Goal: Task Accomplishment & Management: Complete application form

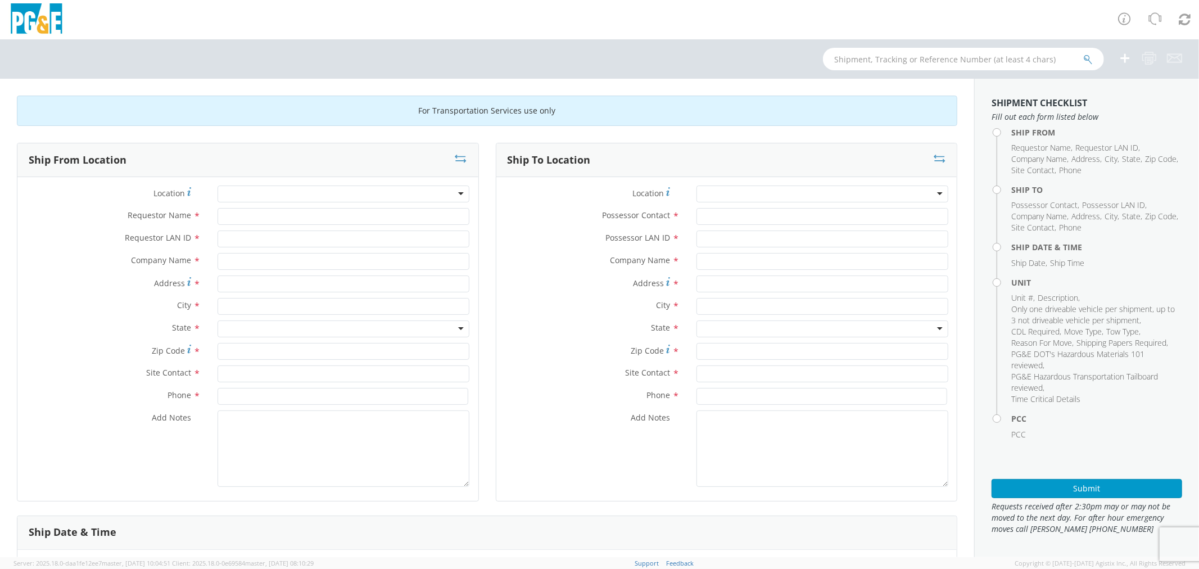
click at [255, 198] on div at bounding box center [344, 193] width 252 height 17
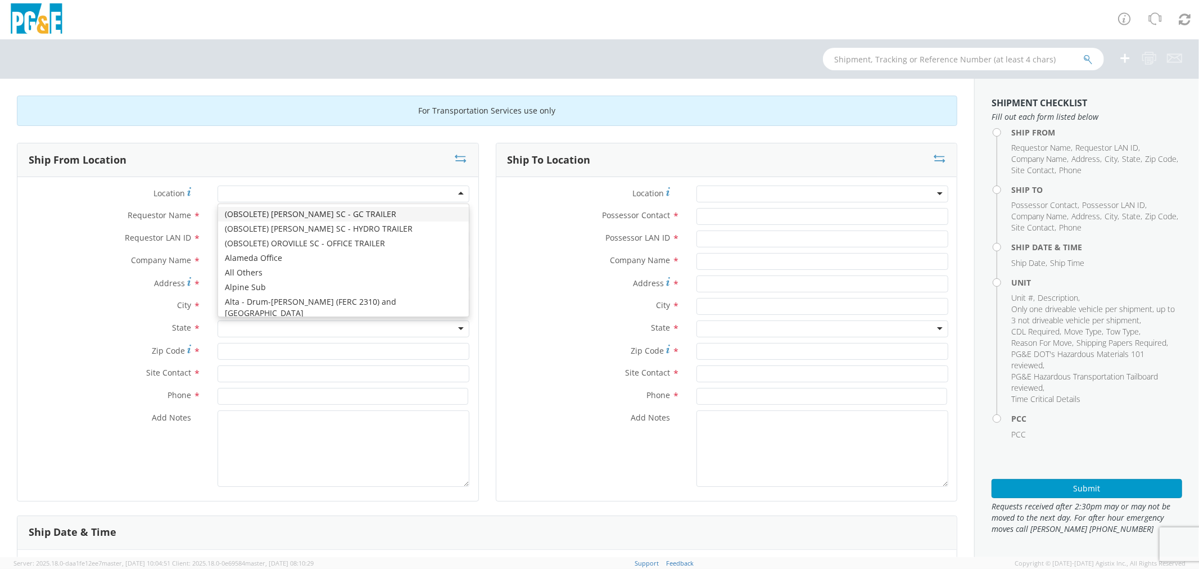
type input "M"
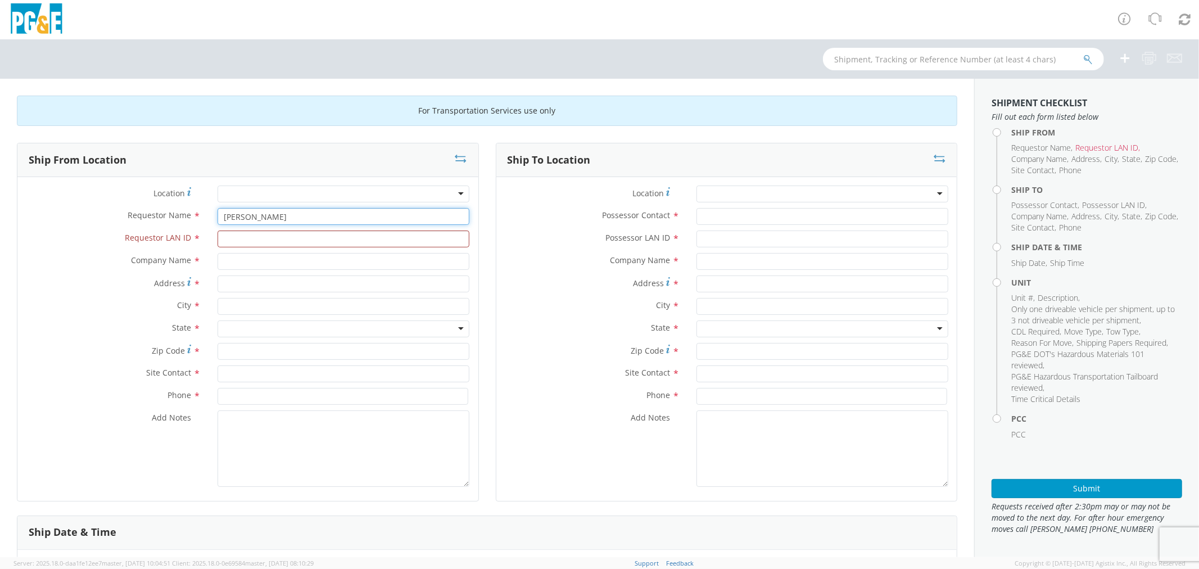
type input "[PERSON_NAME]"
type input "C2HF"
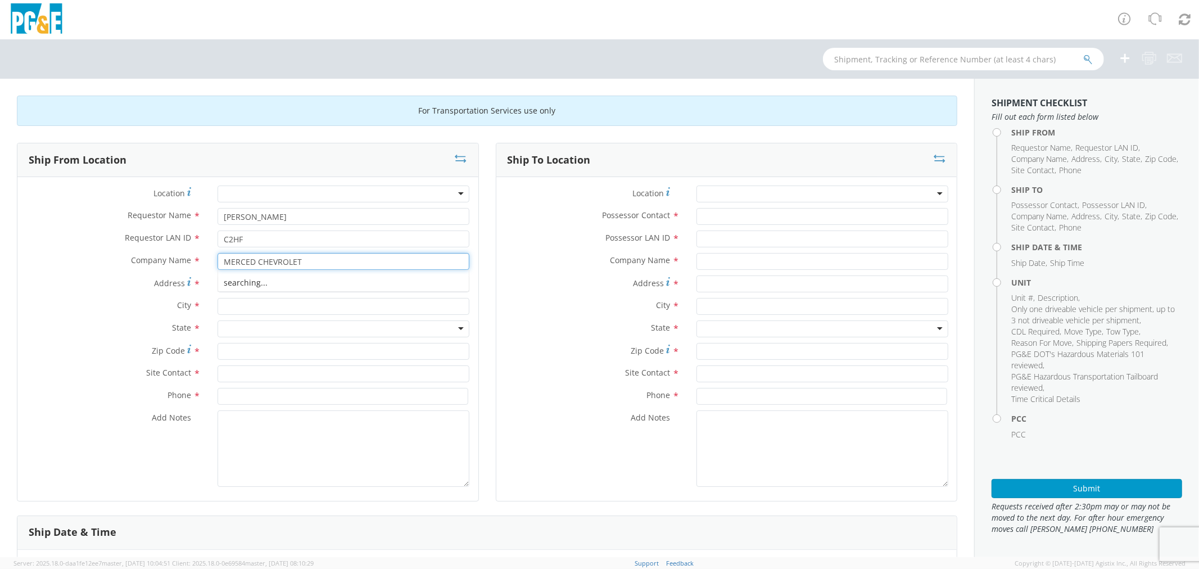
type input "MERCED CHEVROLET"
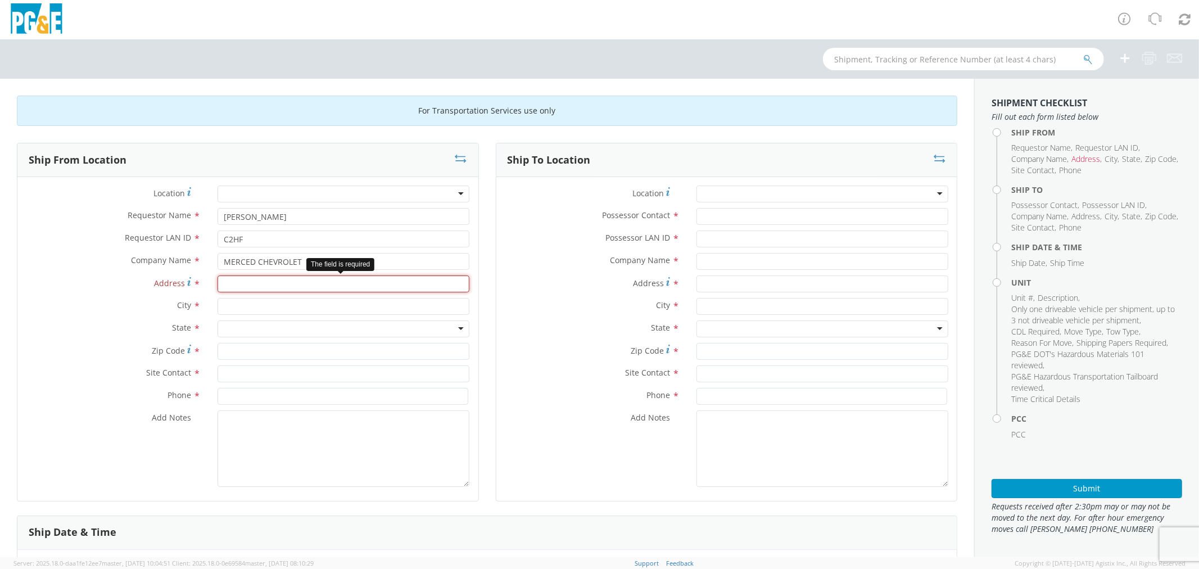
click at [259, 283] on input "Address *" at bounding box center [344, 283] width 252 height 17
paste input "[STREET_ADDRESS]"
type input "[STREET_ADDRESS]"
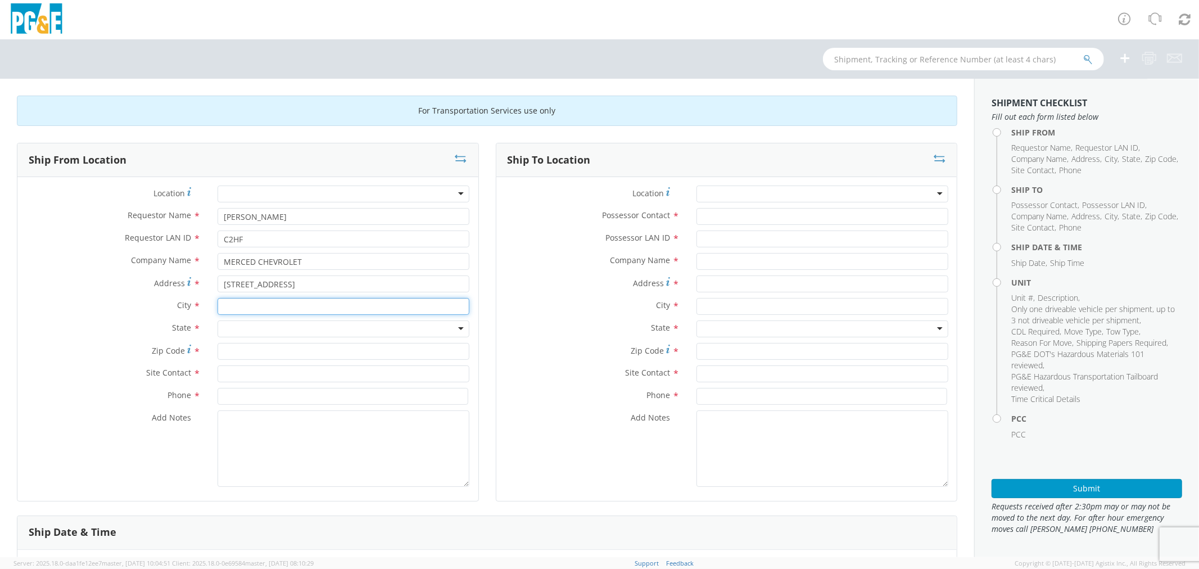
click at [262, 302] on input "text" at bounding box center [344, 306] width 252 height 17
type input "MERCED"
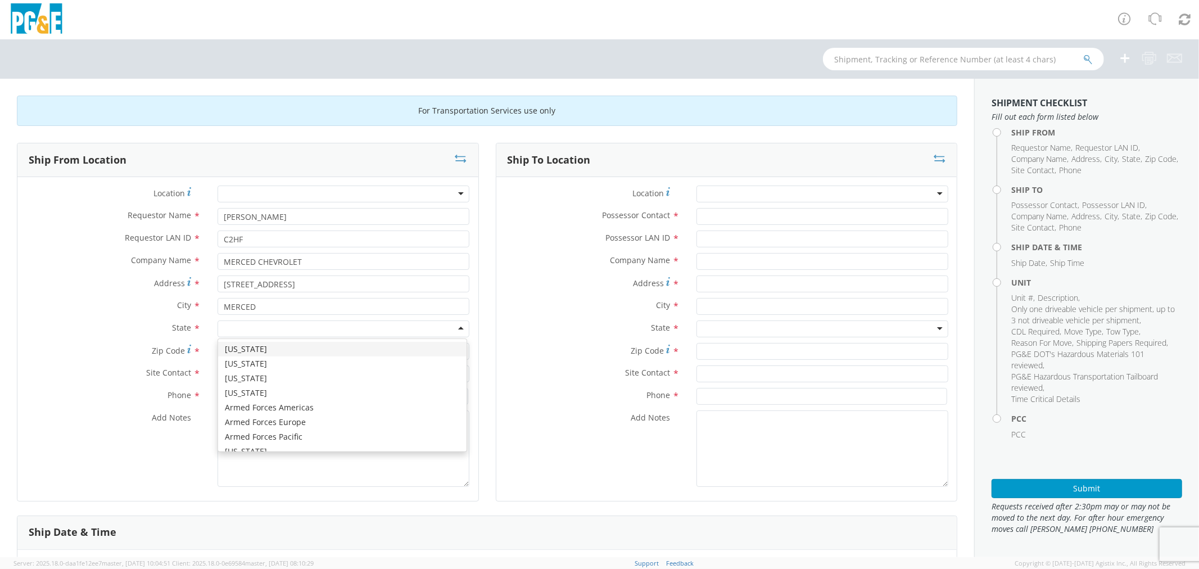
type input "C"
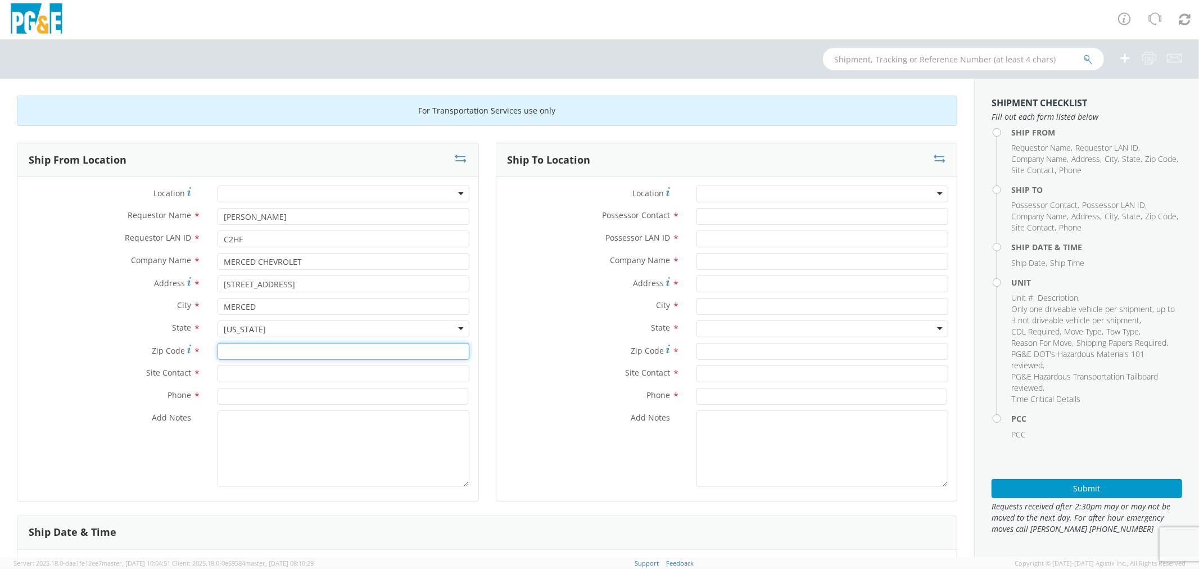
click at [244, 351] on input "Zip Code *" at bounding box center [344, 351] width 252 height 17
click at [266, 356] on input "95341" at bounding box center [344, 351] width 252 height 17
type input "95340"
type input "GEO"
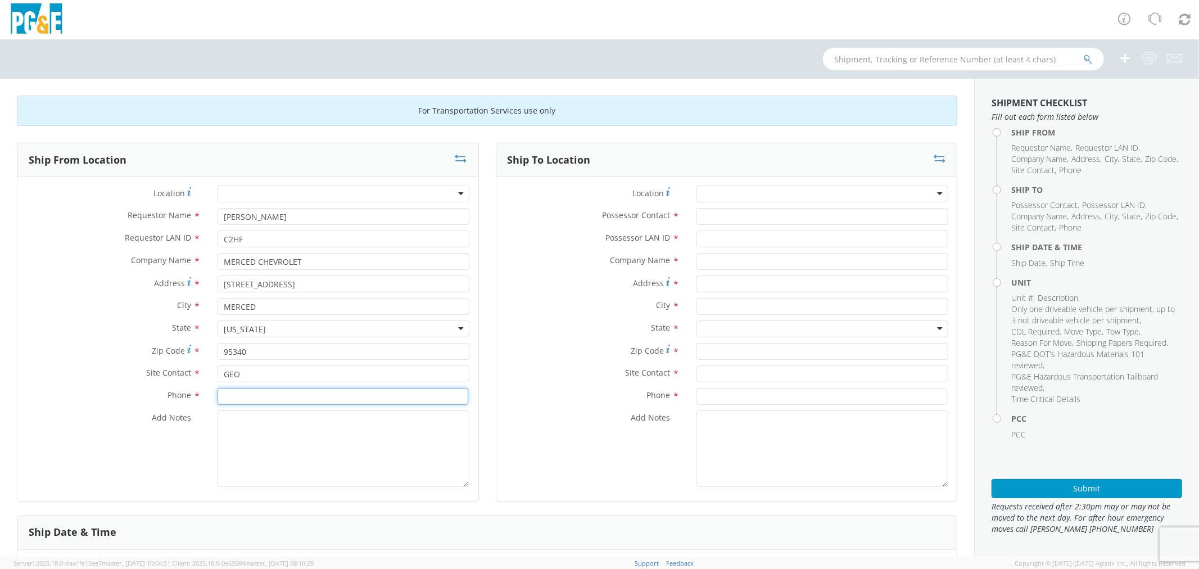
click at [261, 401] on input at bounding box center [343, 396] width 251 height 17
type input "[PHONE_NUMBER]"
click at [743, 188] on div at bounding box center [822, 193] width 252 height 17
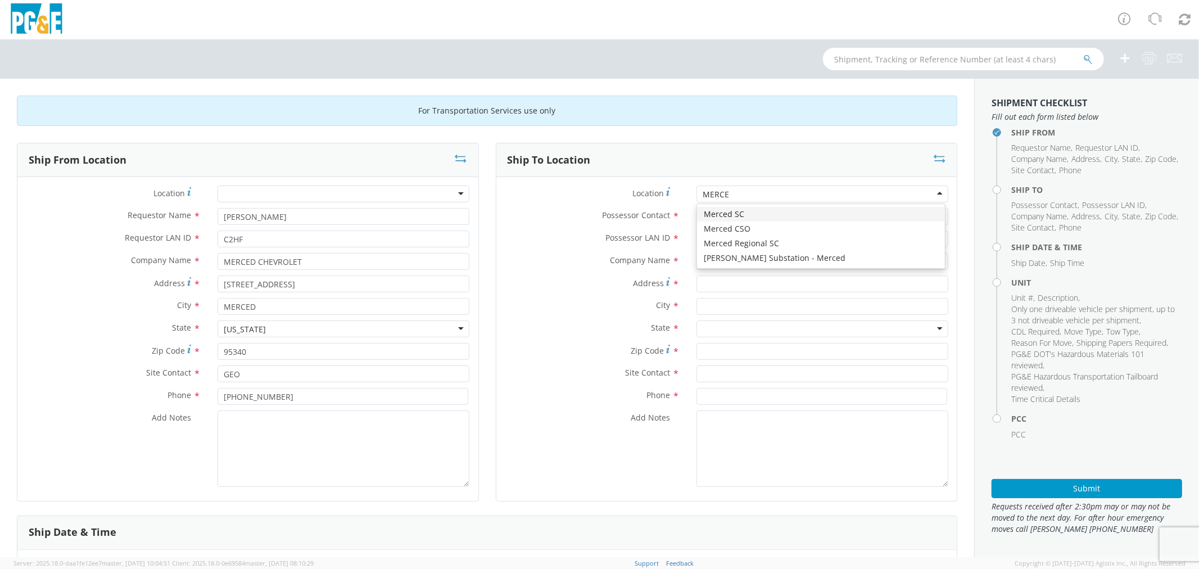
type input "MERCED"
type input "PG&E"
type input "[STREET_ADDRESS]"
type input "Merced"
type input "95340"
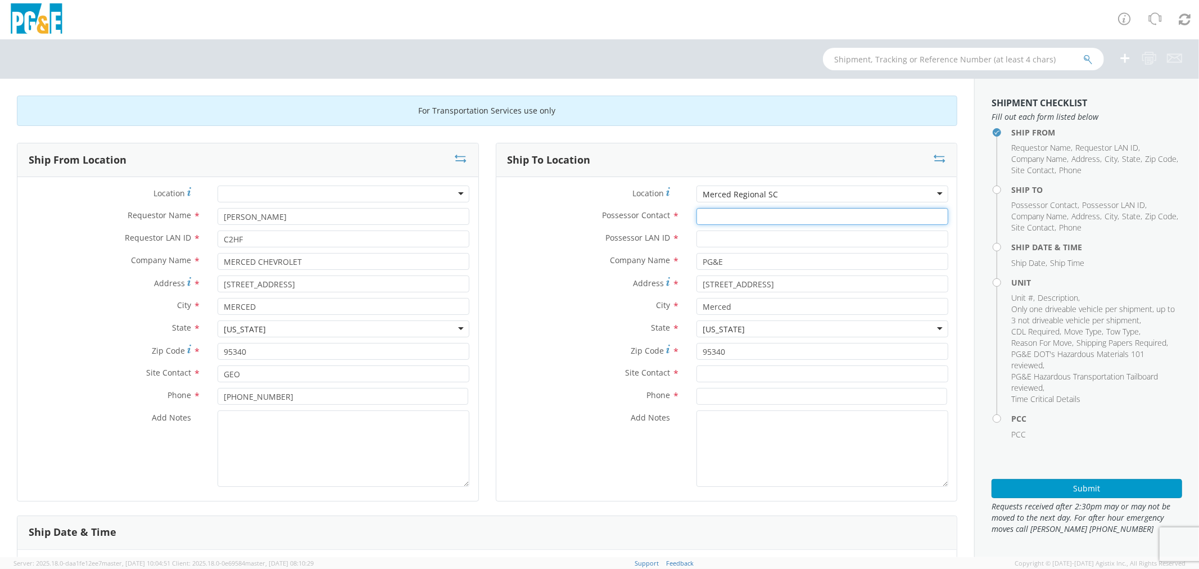
click at [739, 212] on input "Possessor Contact *" at bounding box center [822, 216] width 252 height 17
type input "[PERSON_NAME]"
type input "C2HF"
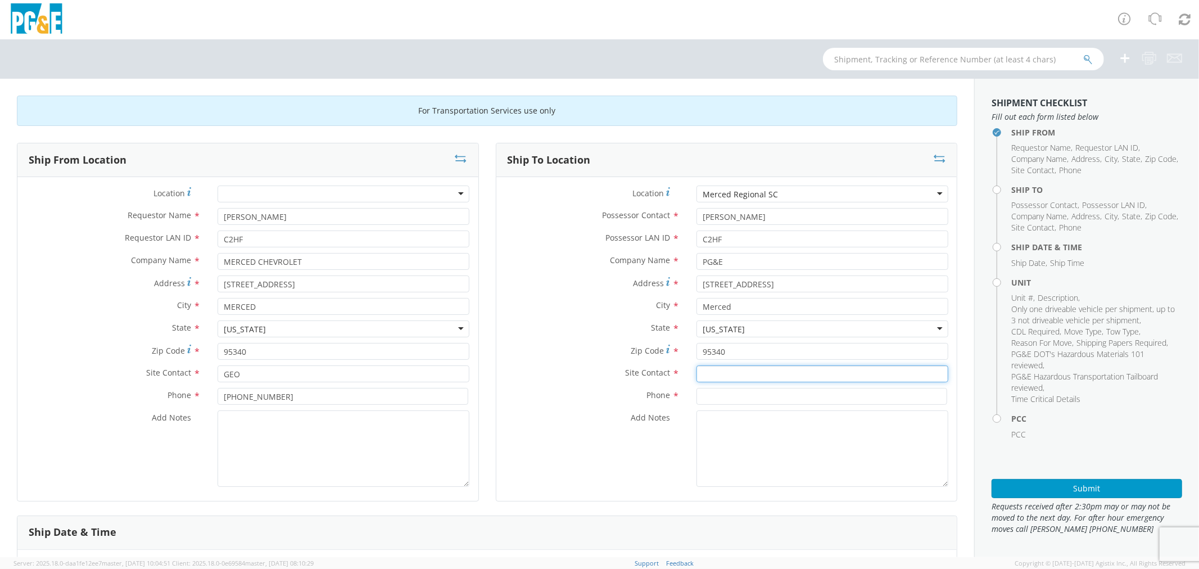
click at [714, 379] on input "text" at bounding box center [822, 373] width 252 height 17
type input "[PERSON_NAME]"
type input "C"
type input "[PHONE_NUMBER]"
click at [510, 428] on div "Add Notes *" at bounding box center [726, 448] width 461 height 76
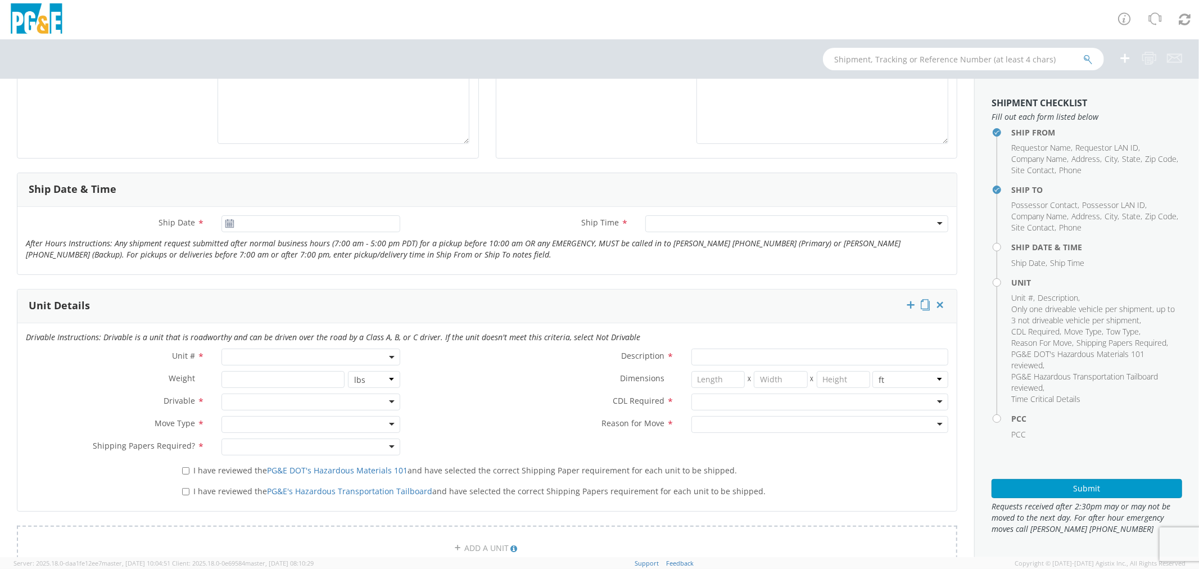
scroll to position [374, 0]
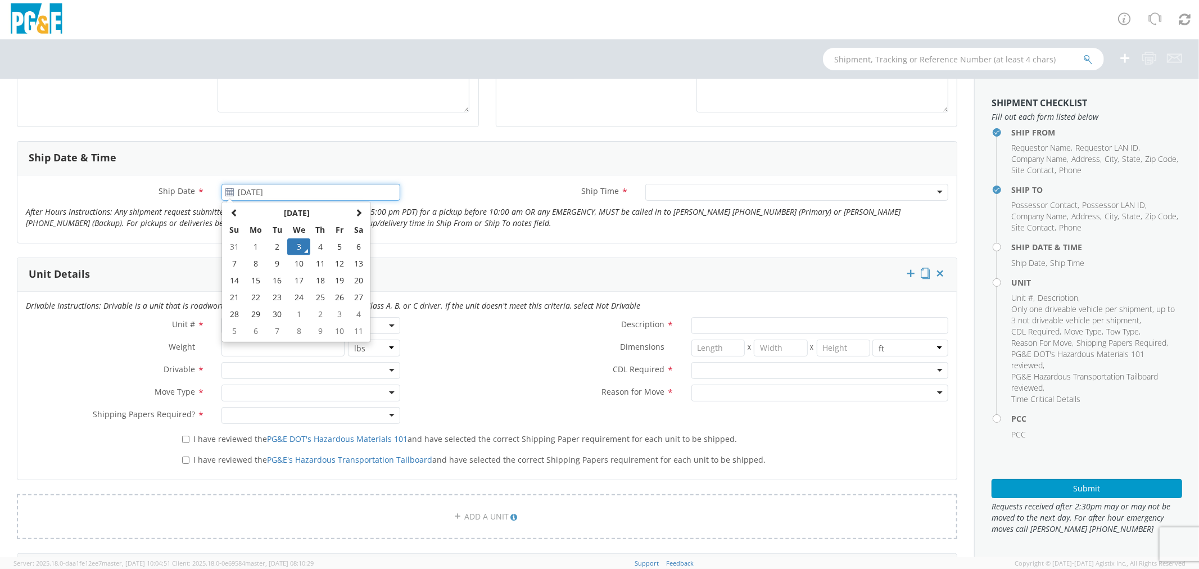
click at [270, 188] on input "[DATE]" at bounding box center [310, 192] width 179 height 17
click at [313, 242] on td "4" at bounding box center [320, 246] width 20 height 17
type input "[DATE]"
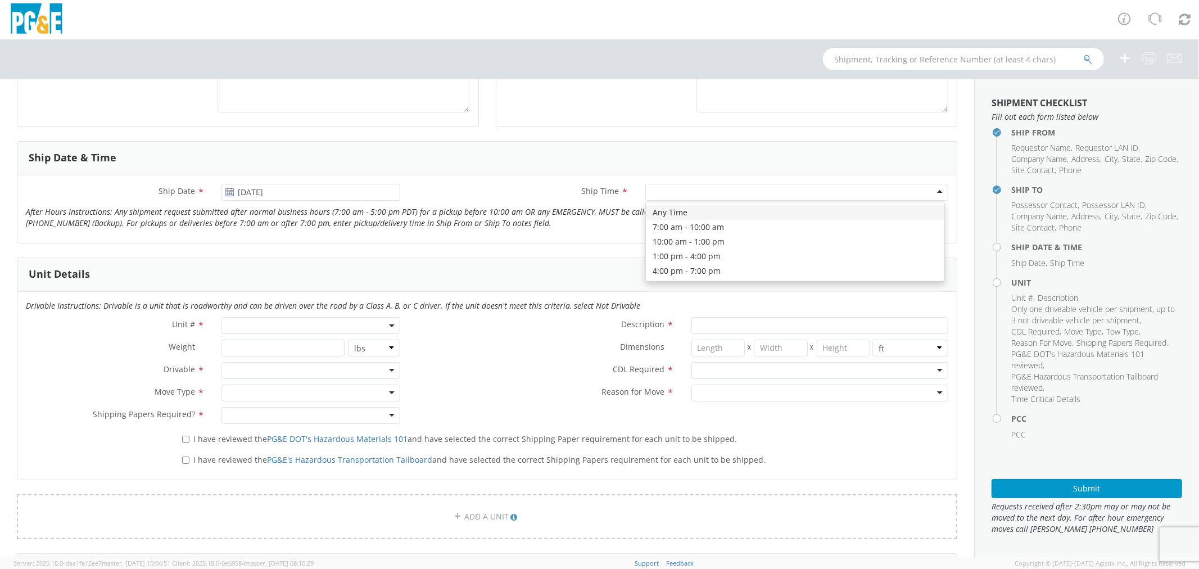
click at [671, 192] on div at bounding box center [796, 192] width 303 height 17
click at [238, 327] on span at bounding box center [310, 325] width 179 height 17
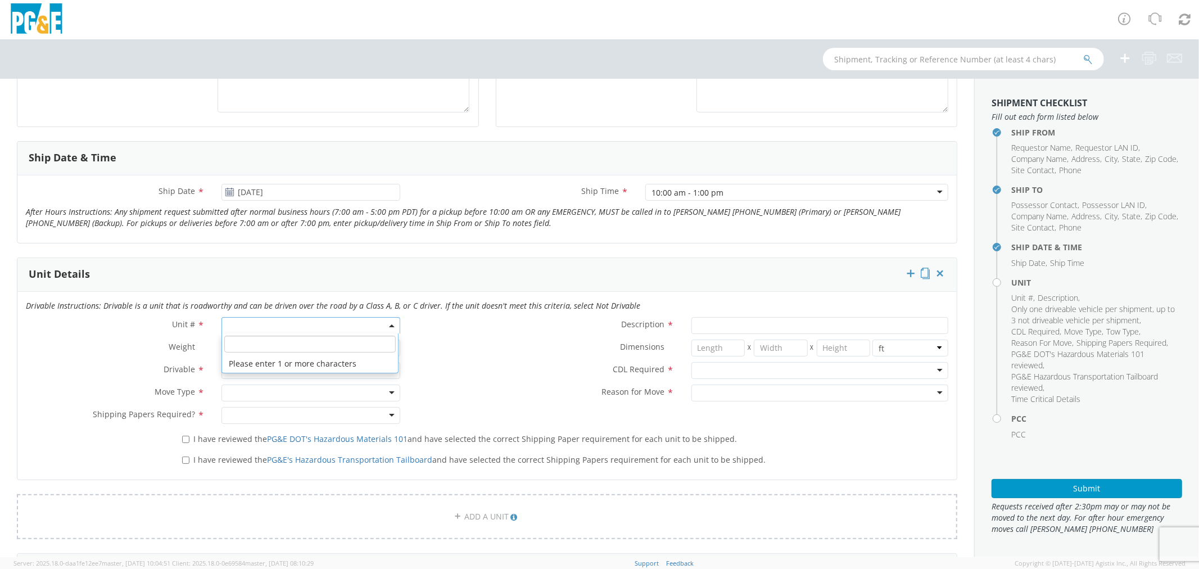
click at [244, 338] on input "search" at bounding box center [309, 344] width 171 height 17
type input "B28237"
type input "TRUCK; GAS SERVICE 3/4T 4X2"
type input "9300"
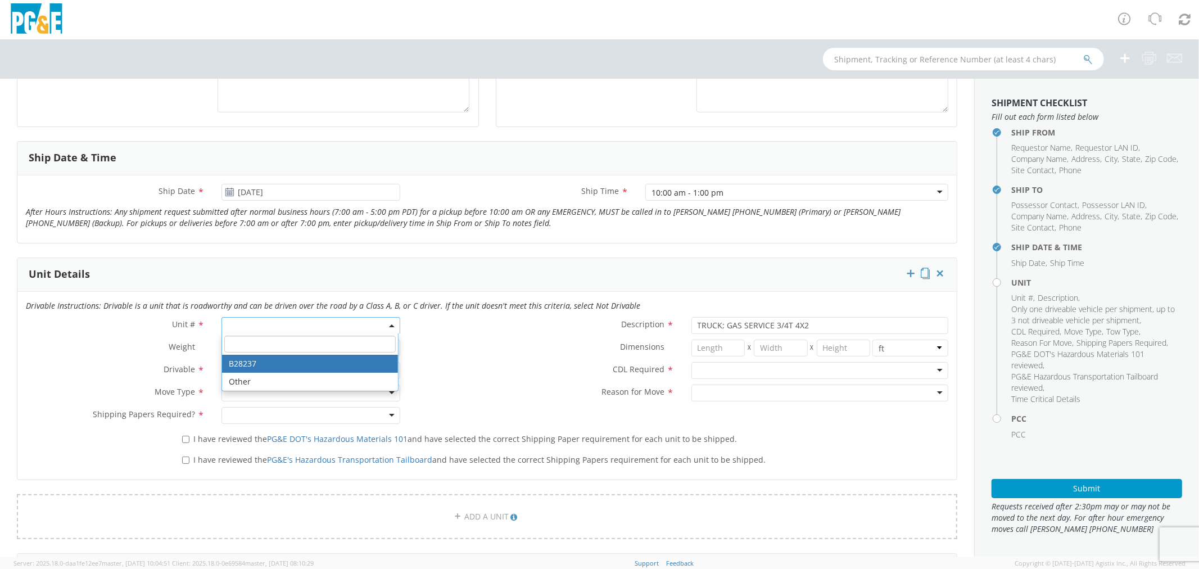
select select "B28237"
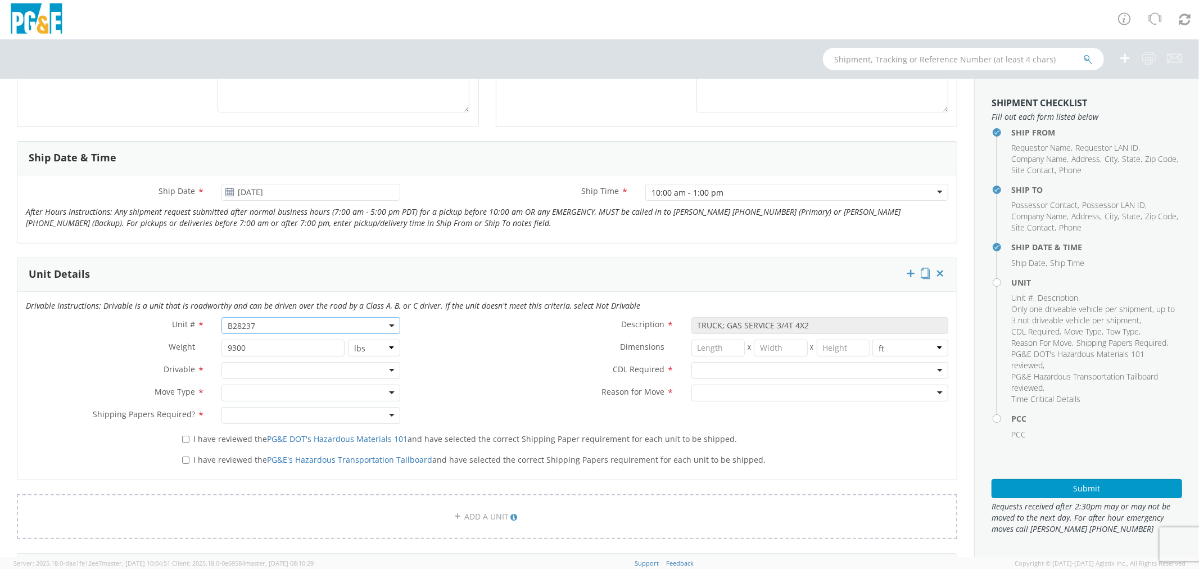
click at [240, 368] on div at bounding box center [310, 370] width 179 height 17
click at [236, 395] on div at bounding box center [310, 392] width 179 height 17
click at [241, 416] on div at bounding box center [310, 415] width 179 height 17
click at [721, 400] on div at bounding box center [819, 392] width 257 height 17
drag, startPoint x: 577, startPoint y: 381, endPoint x: 527, endPoint y: 378, distance: 50.1
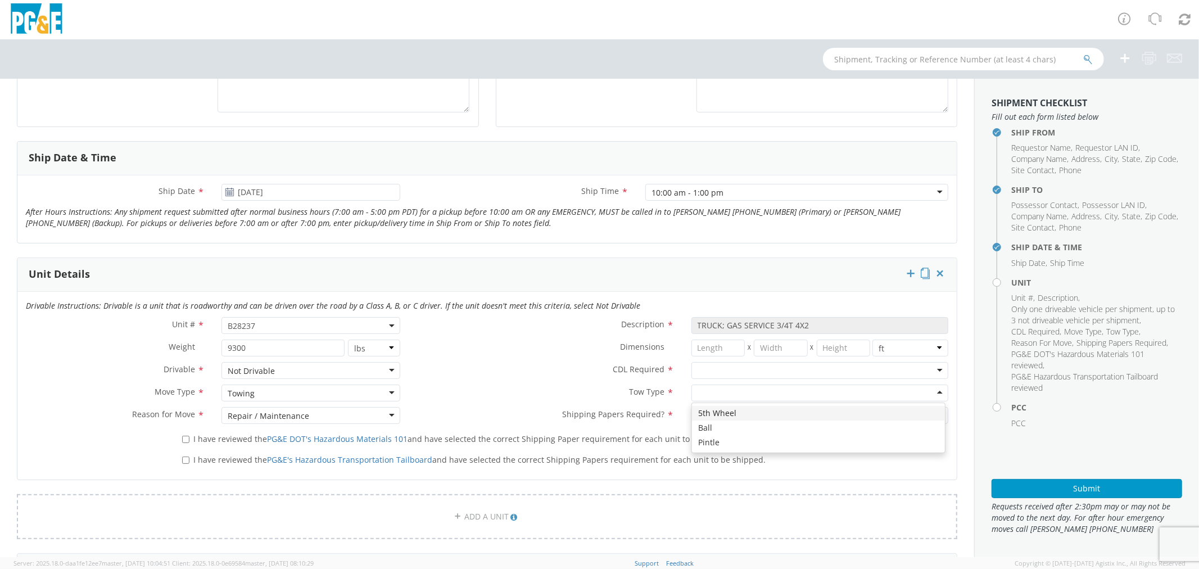
click at [554, 380] on div "CDL Required * N - CDL Not Required Y - CDL Required" at bounding box center [683, 373] width 548 height 22
click at [269, 394] on div "Towing" at bounding box center [310, 392] width 179 height 17
click at [722, 369] on div at bounding box center [819, 370] width 257 height 17
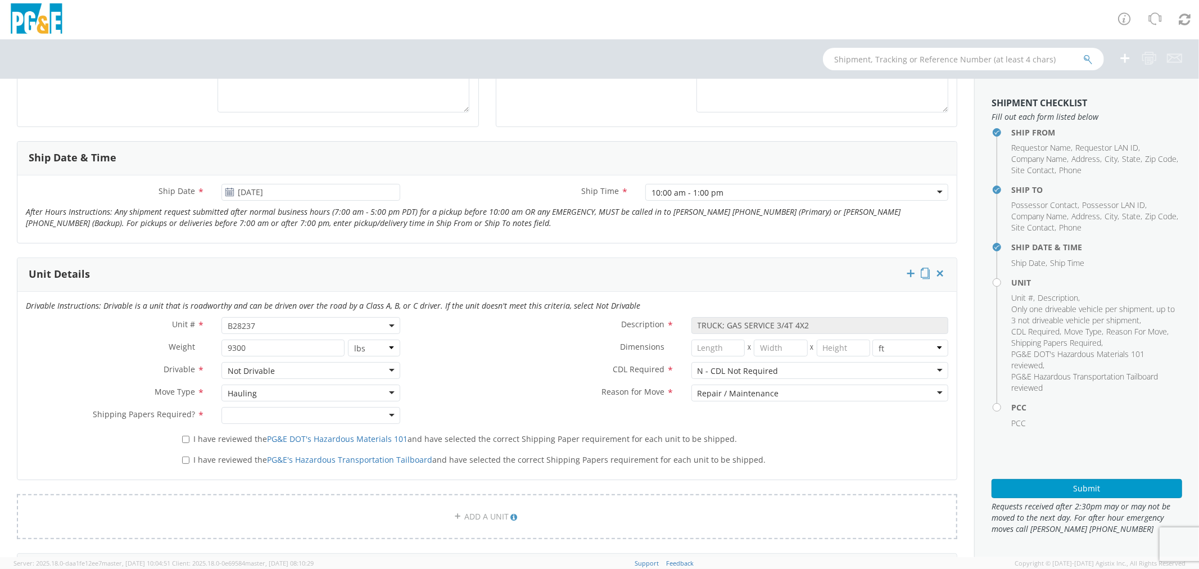
click at [351, 408] on div at bounding box center [310, 415] width 179 height 17
click at [182, 439] on input "I have reviewed the PG&E DOT's Hazardous Materials 101 and have selected the co…" at bounding box center [185, 439] width 7 height 7
checkbox input "true"
click at [184, 457] on input "I have reviewed the PG&E's Hazardous Transportation Tailboard and have selected…" at bounding box center [185, 459] width 7 height 7
checkbox input "true"
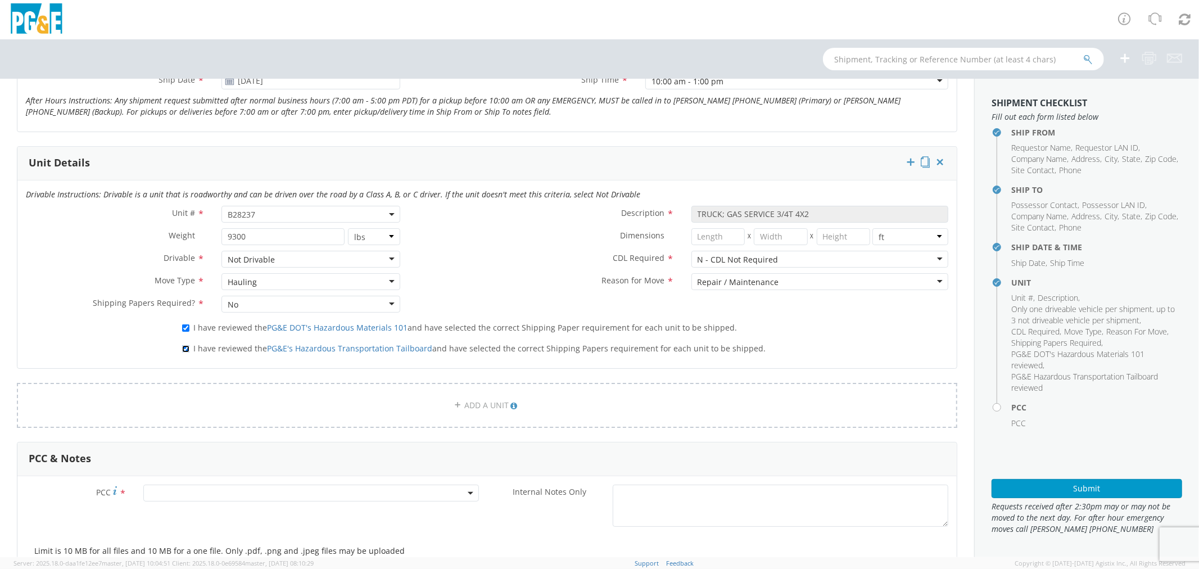
scroll to position [499, 0]
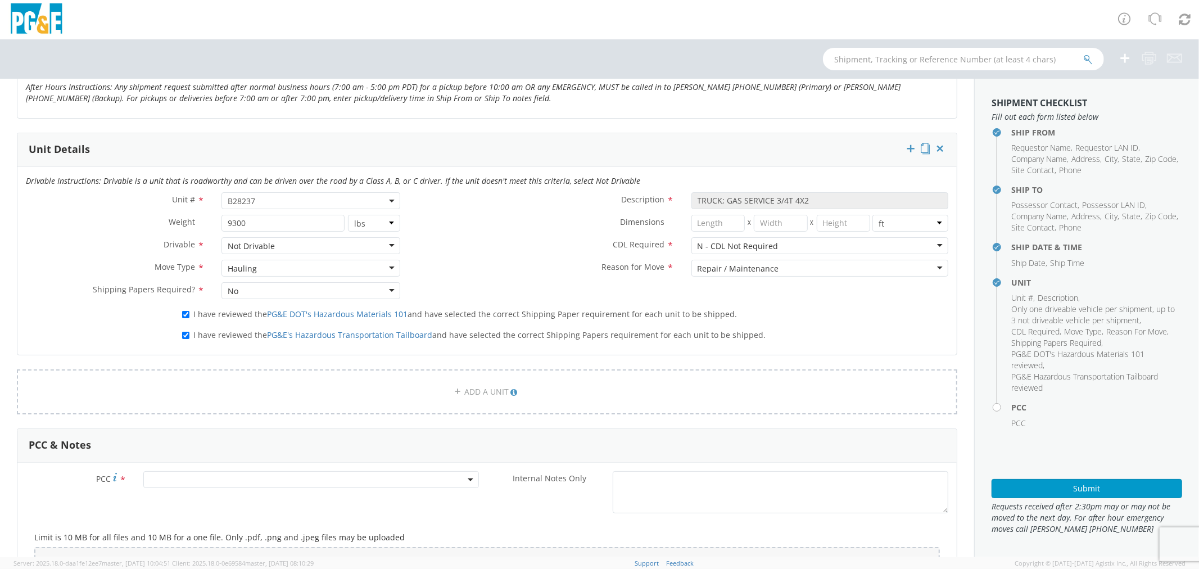
click at [162, 482] on span at bounding box center [311, 479] width 336 height 17
click at [180, 492] on input "number" at bounding box center [309, 498] width 326 height 17
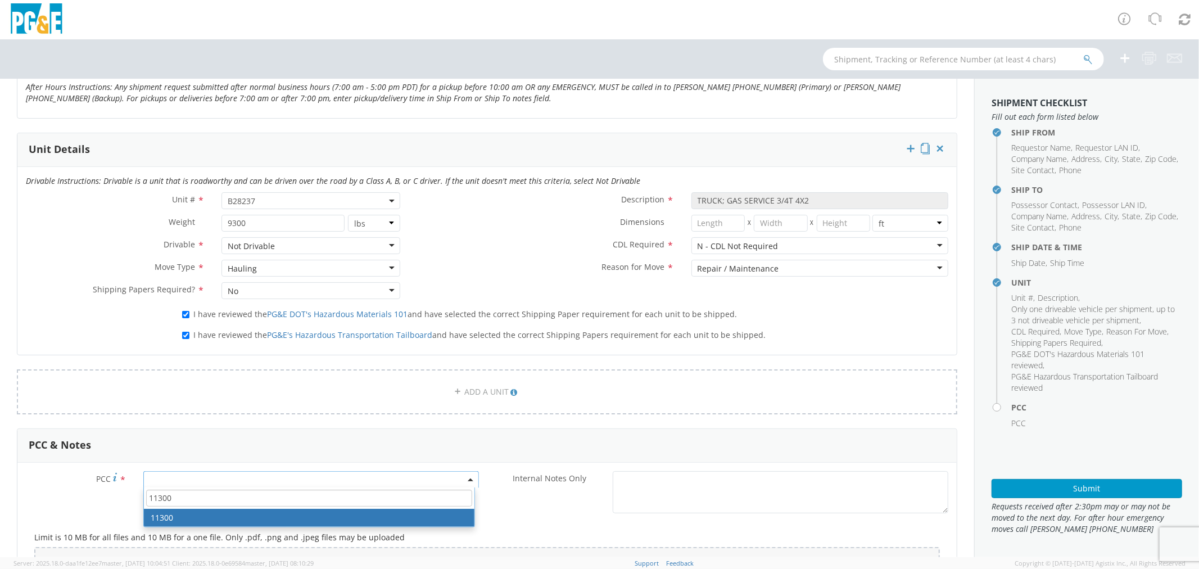
type input "11300"
select select "11300"
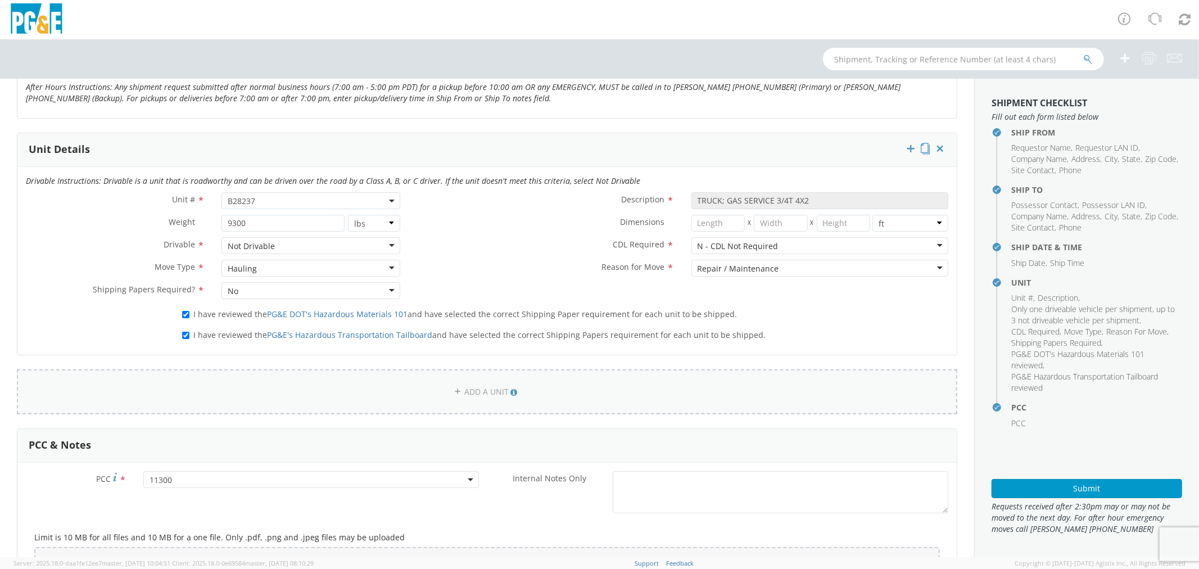
click at [774, 384] on link "ADD A UNIT" at bounding box center [487, 391] width 940 height 45
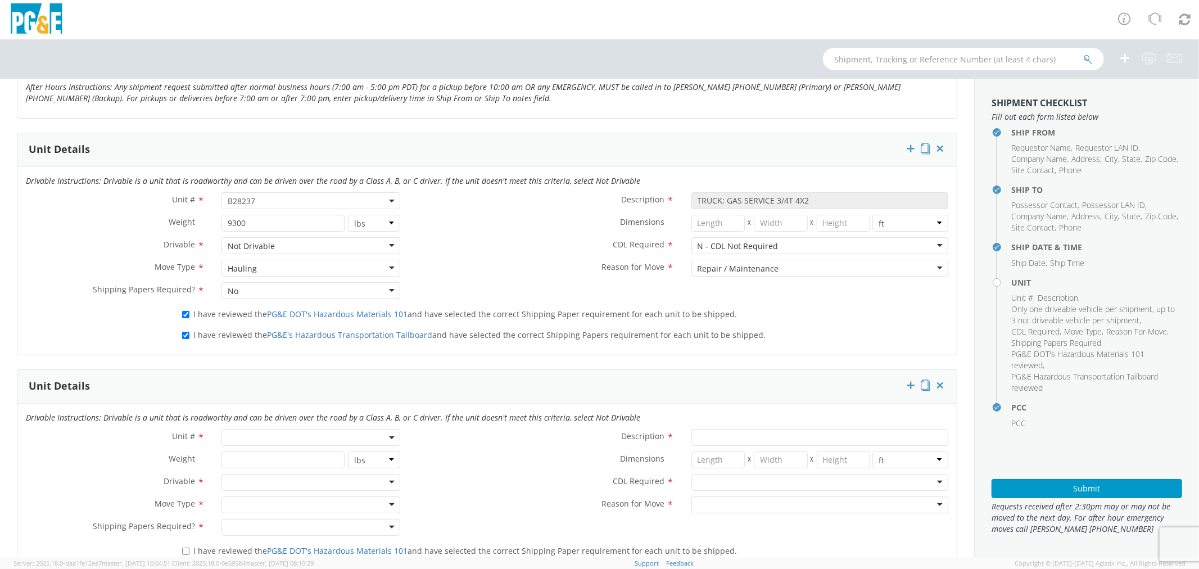
click at [256, 436] on span at bounding box center [310, 437] width 179 height 17
click at [934, 384] on icon at bounding box center [939, 384] width 11 height 11
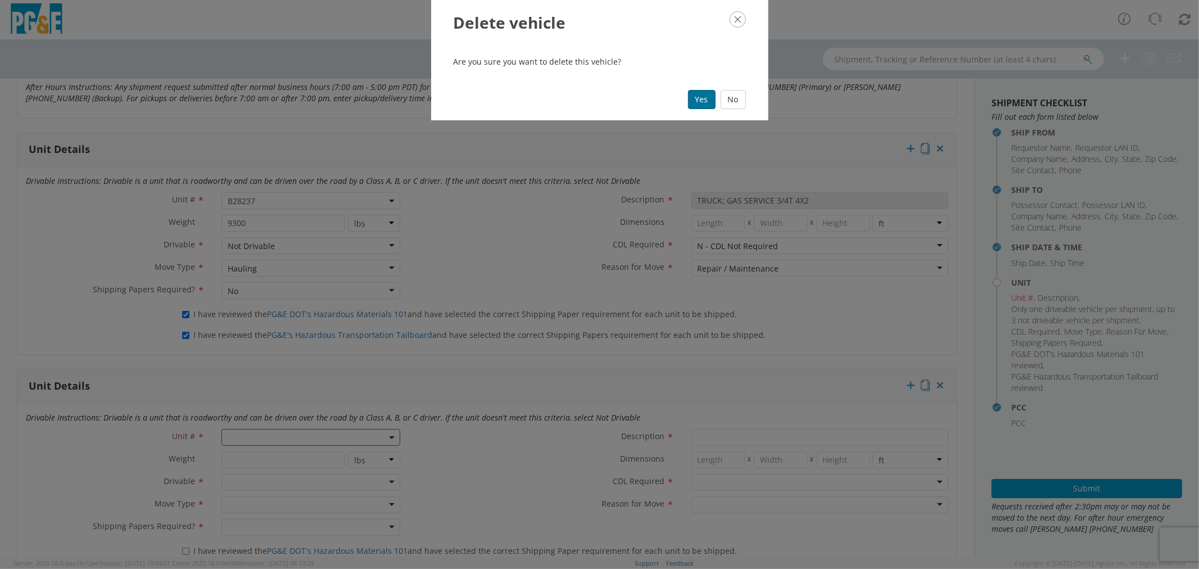
click at [692, 94] on button "Yes" at bounding box center [702, 99] width 28 height 19
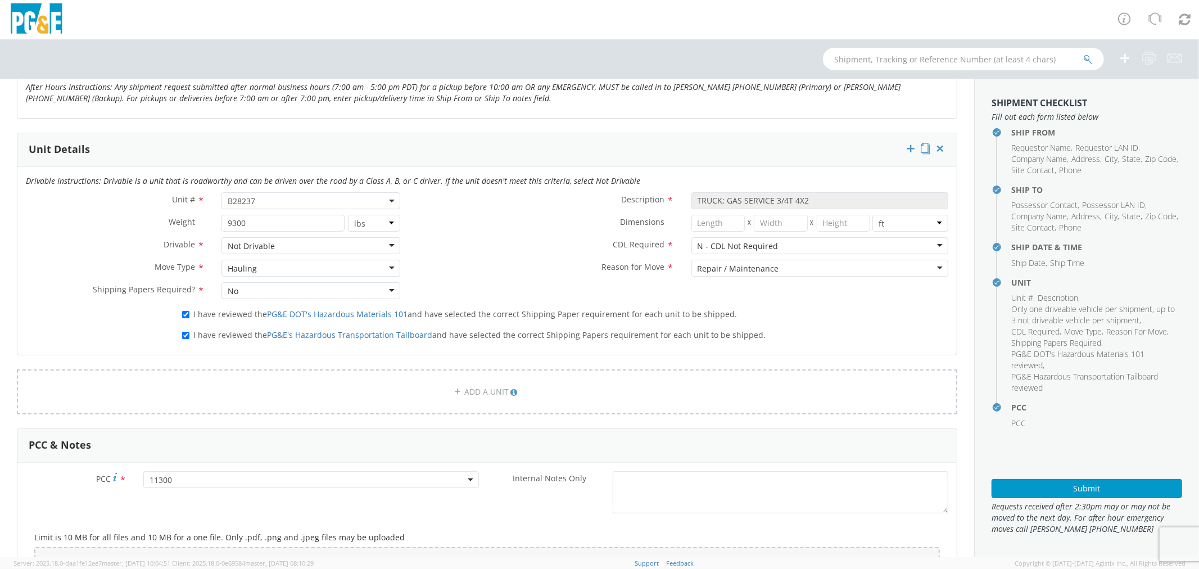
click at [772, 324] on div "I have reviewed the PG&E DOT's Hazardous Materials 101 and have selected the co…" at bounding box center [565, 315] width 783 height 21
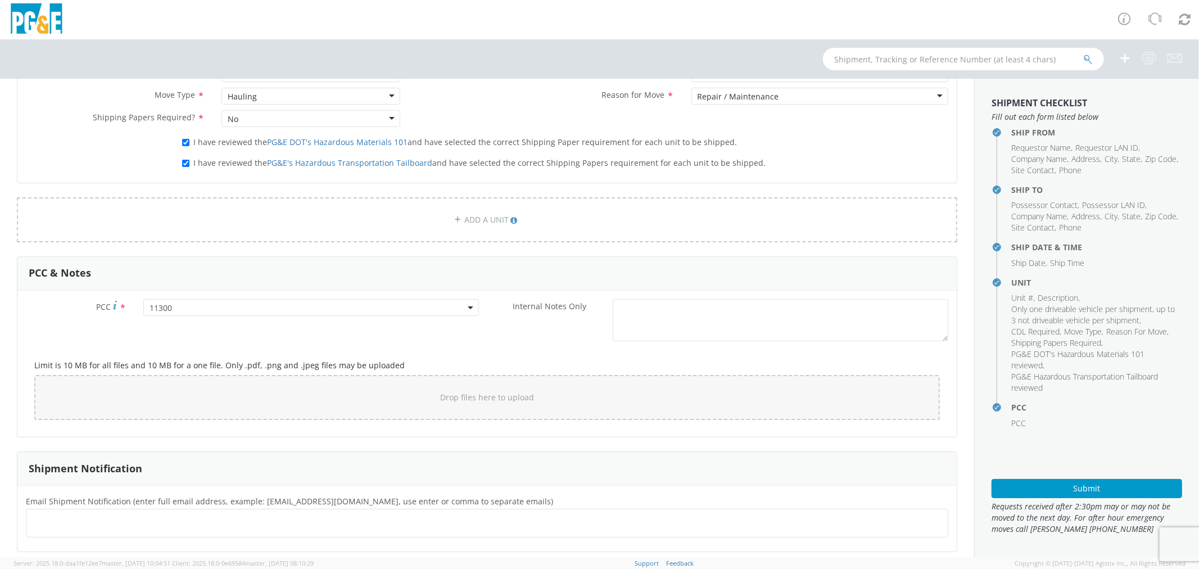
scroll to position [687, 0]
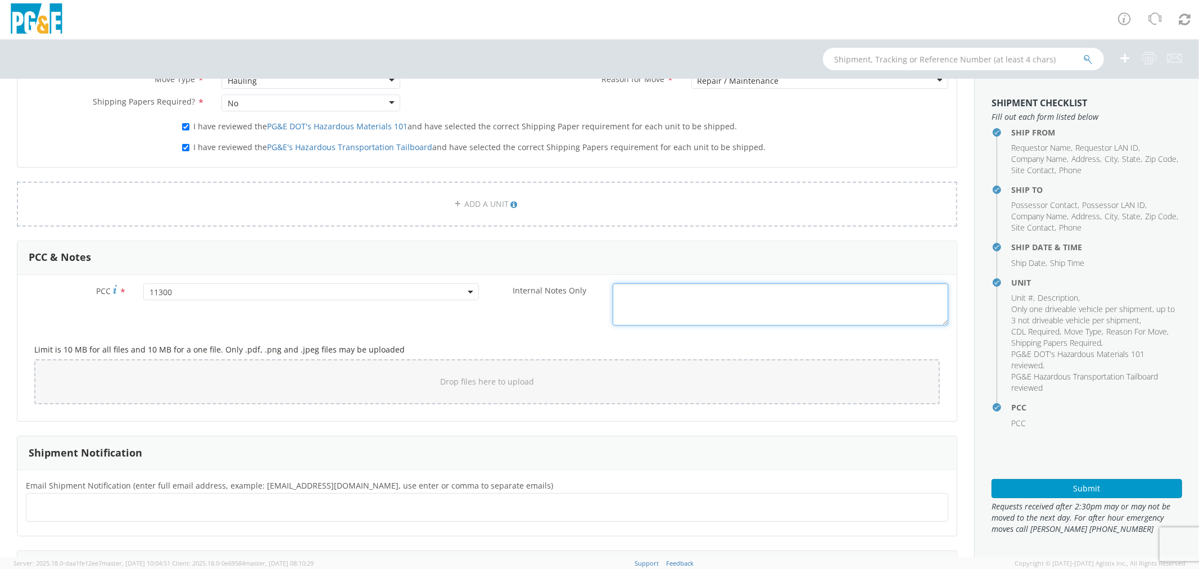
click at [628, 294] on textarea "Internal Notes Only *" at bounding box center [781, 304] width 336 height 42
type textarea "ENGINE DISASSEMBLED. WILL NOT RUN"
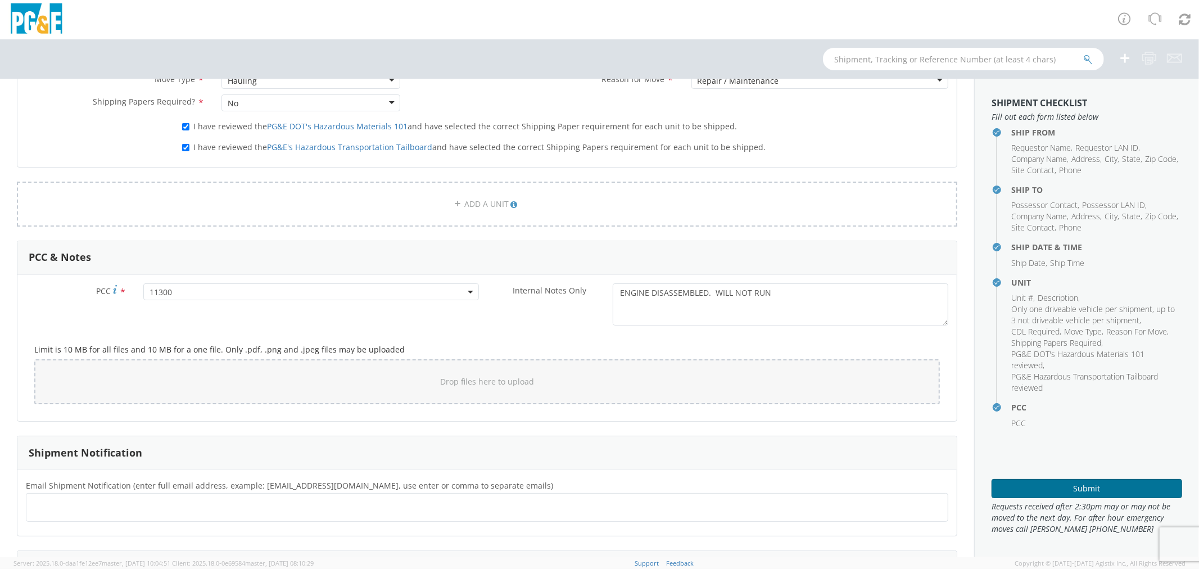
click at [1076, 484] on button "Submit" at bounding box center [1086, 488] width 191 height 19
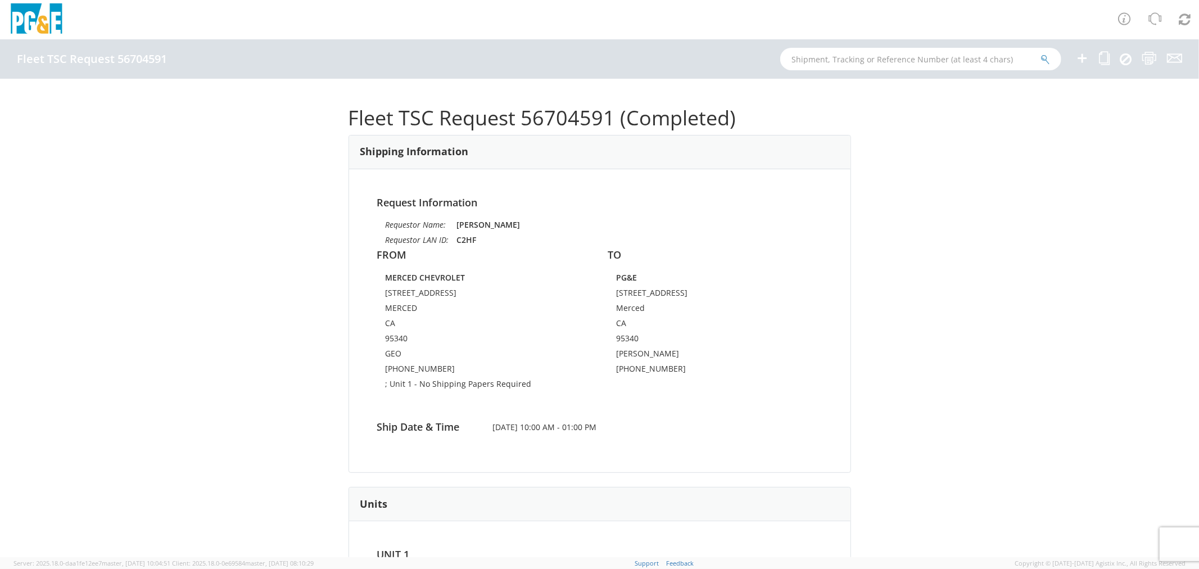
click at [937, 267] on div "Fleet TSC Request 56704591 (Completed) Shipping Information Request Information…" at bounding box center [599, 318] width 1199 height 478
click at [111, 286] on div "Fleet TSC Request 56704591 (Completed) Shipping Information Request Information…" at bounding box center [599, 318] width 1199 height 478
